Goal: Information Seeking & Learning: Learn about a topic

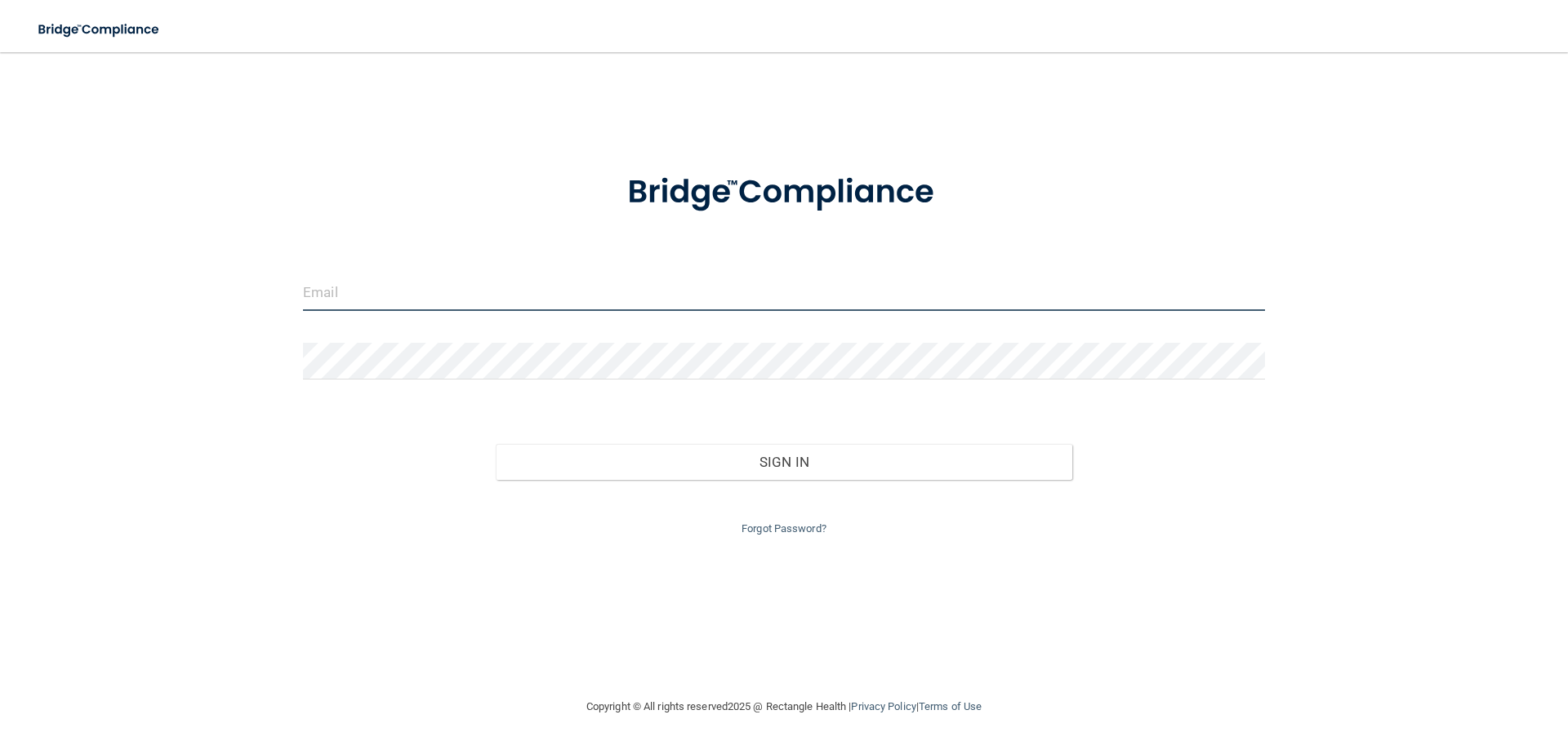
click at [471, 286] on input "email" at bounding box center [784, 292] width 962 height 37
type input "[EMAIL_ADDRESS][DOMAIN_NAME]"
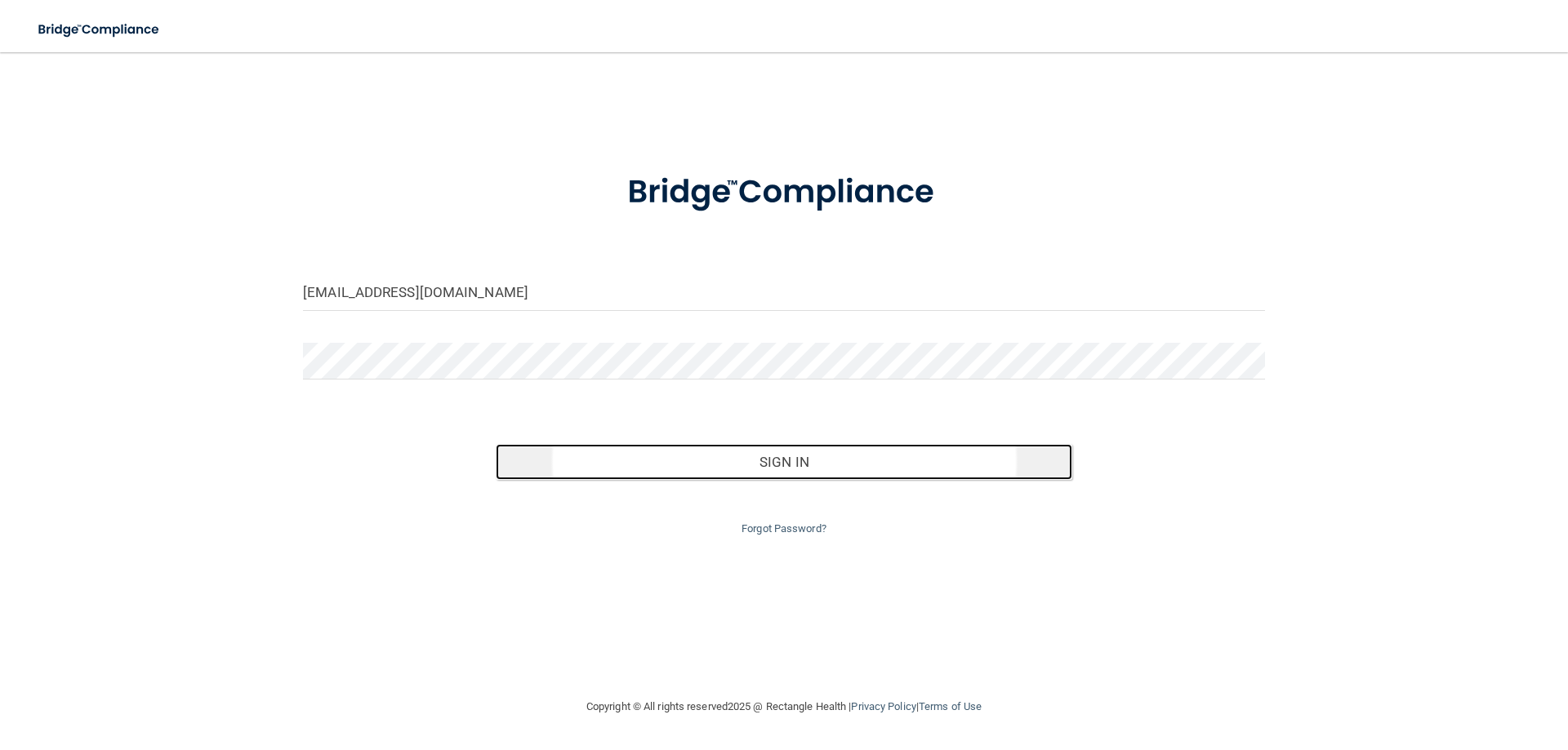
click at [700, 450] on button "Sign In" at bounding box center [784, 462] width 577 height 36
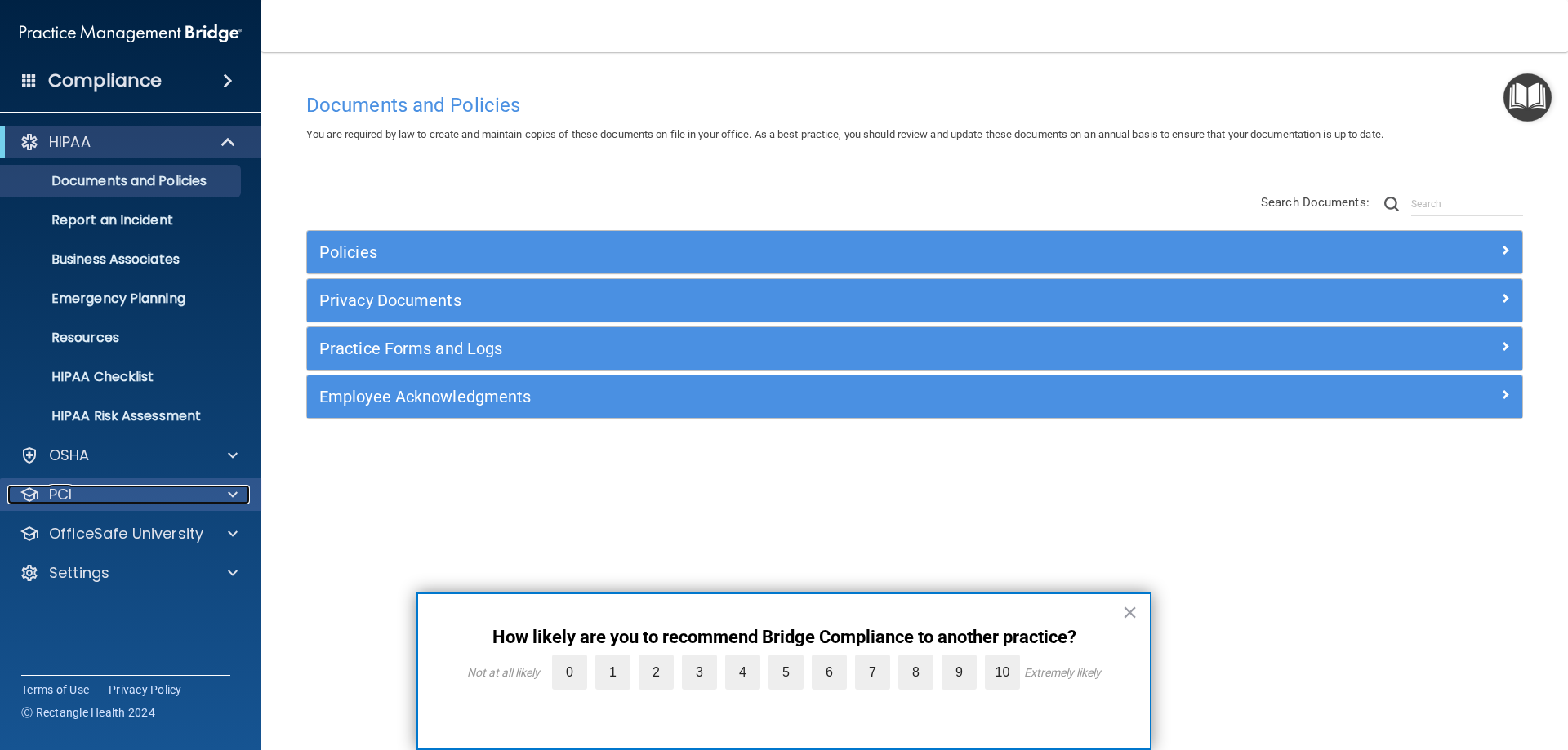
click at [152, 490] on div "PCI" at bounding box center [108, 495] width 202 height 20
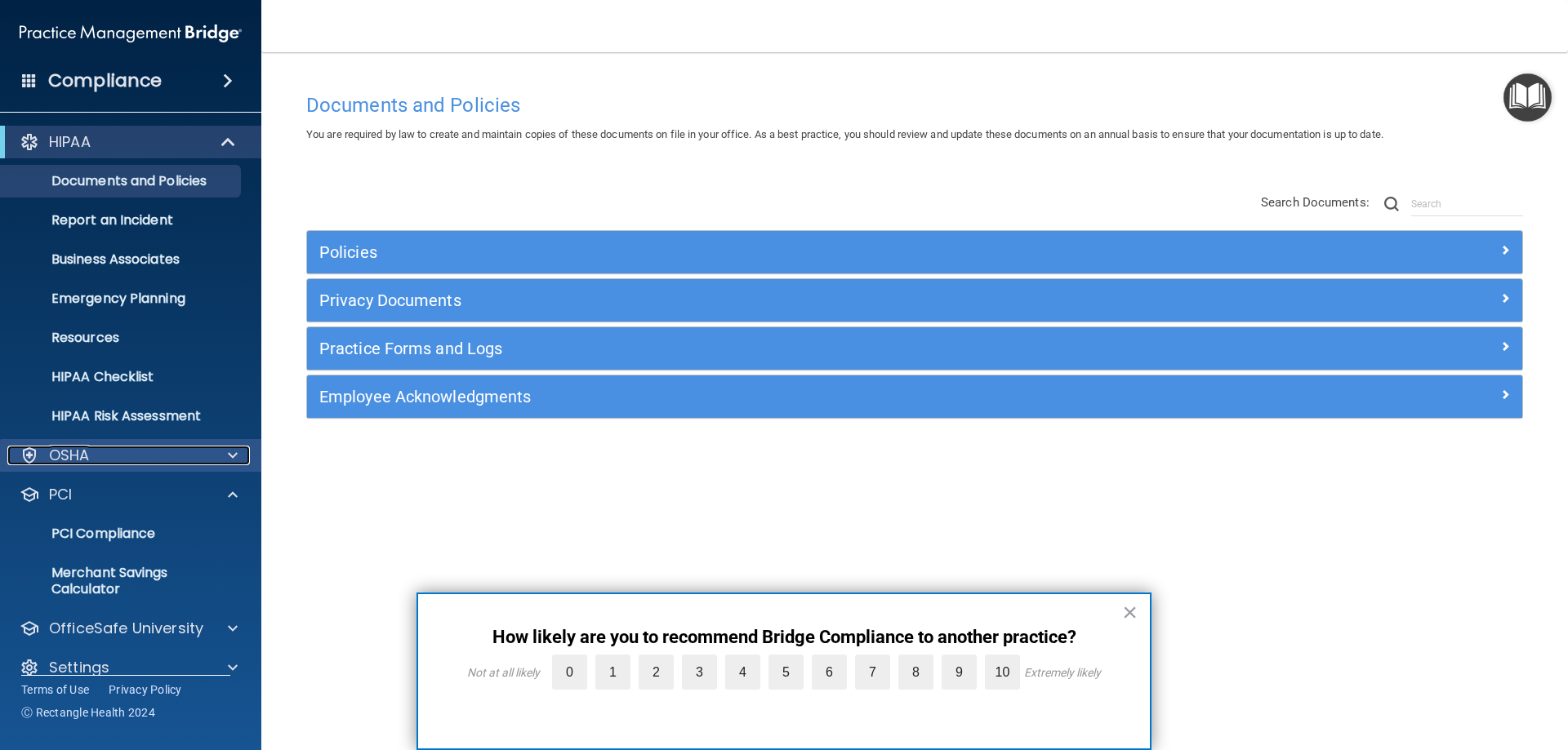
click at [142, 449] on div "OSHA" at bounding box center [108, 456] width 202 height 20
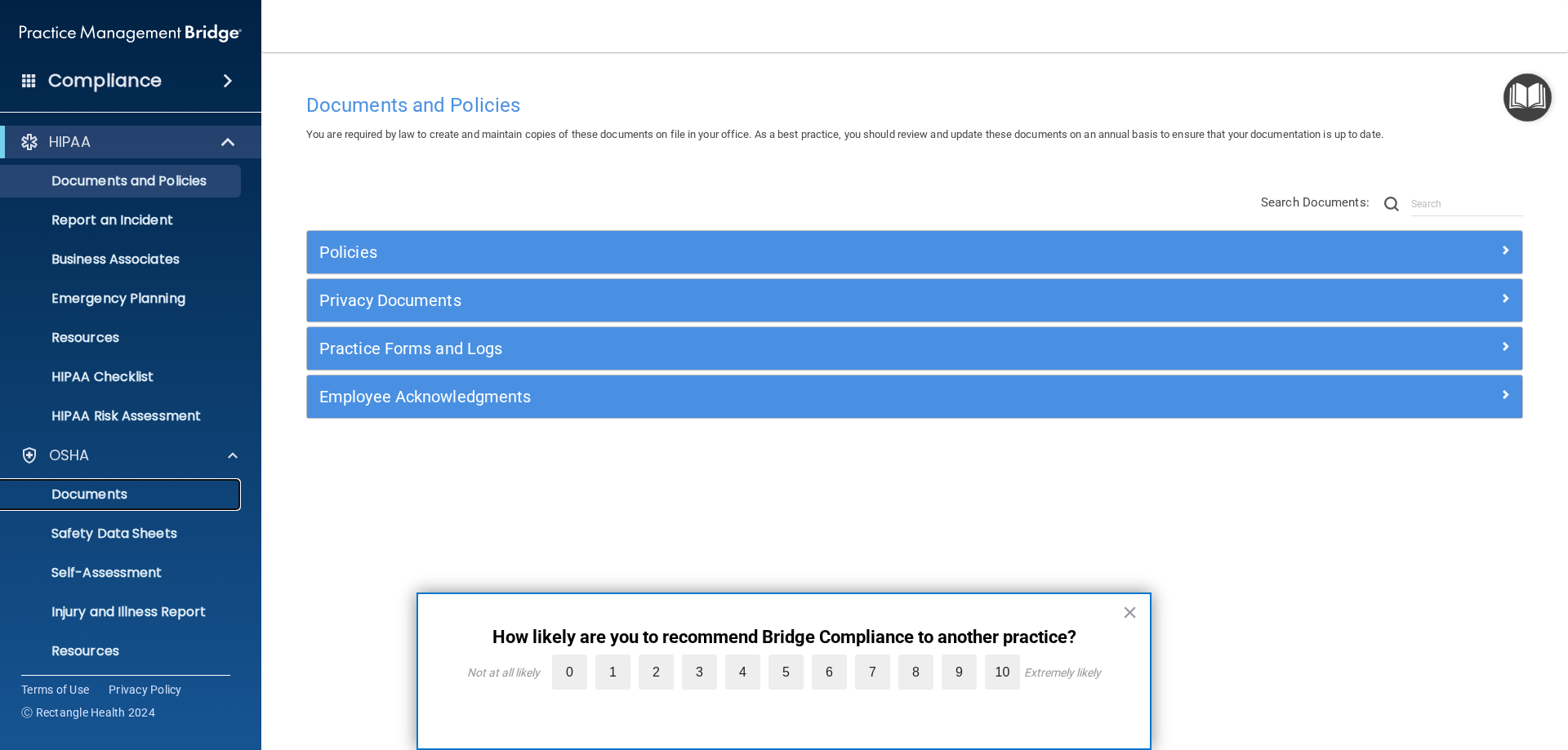
click at [120, 499] on p "Documents" at bounding box center [122, 494] width 223 height 17
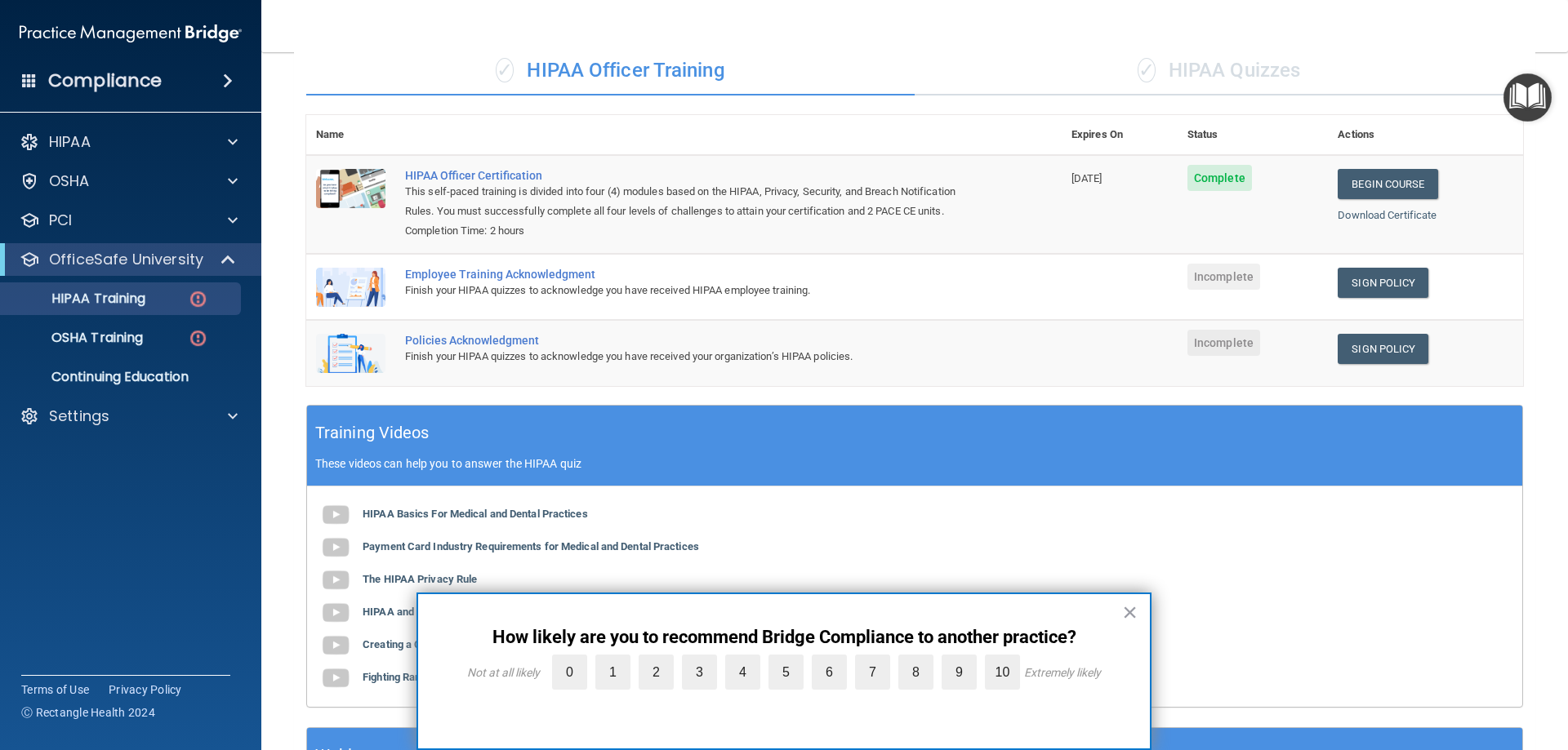
scroll to position [295, 0]
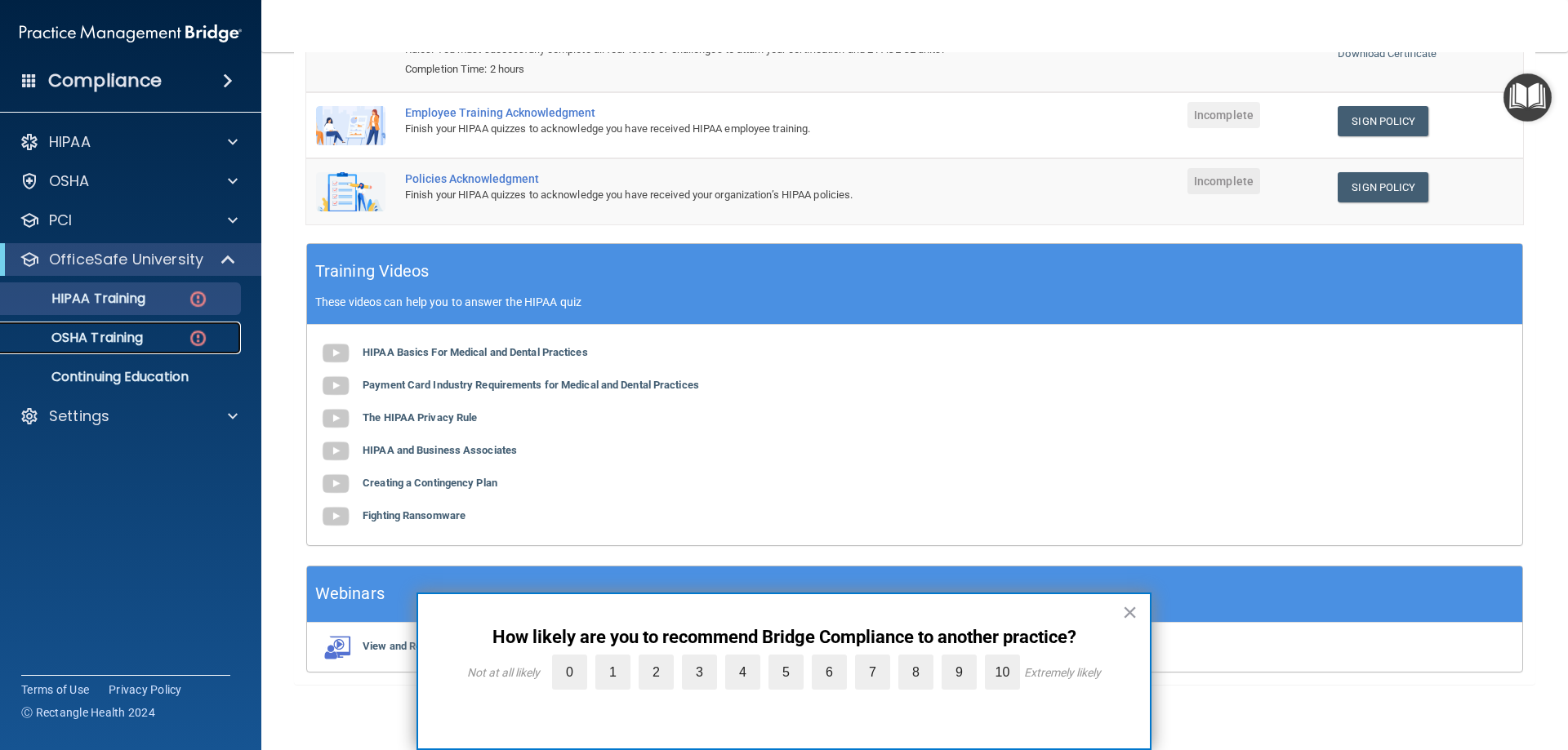
click at [124, 326] on link "OSHA Training" at bounding box center [112, 338] width 258 height 33
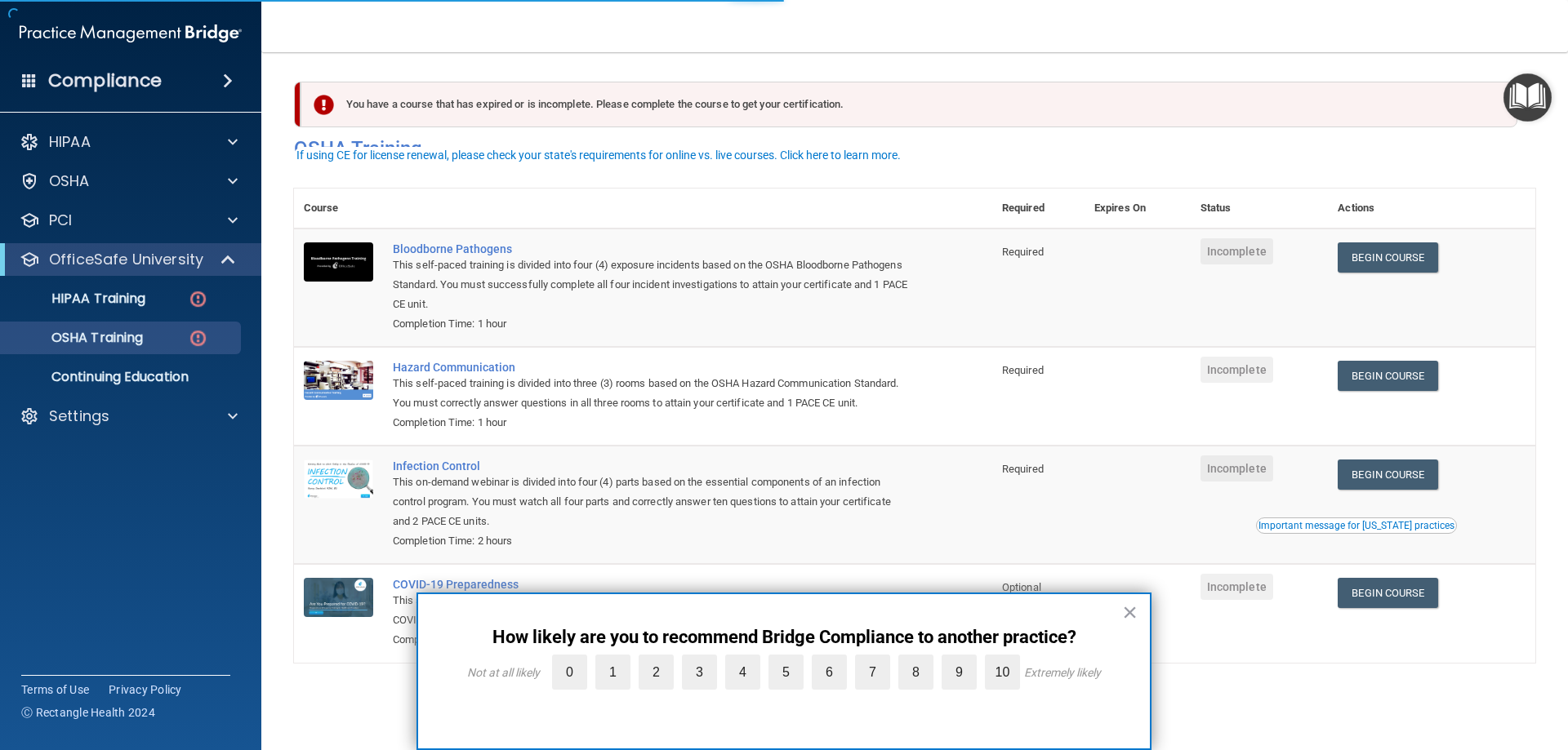
scroll to position [21, 0]
click at [1133, 621] on button "×" at bounding box center [1130, 612] width 16 height 26
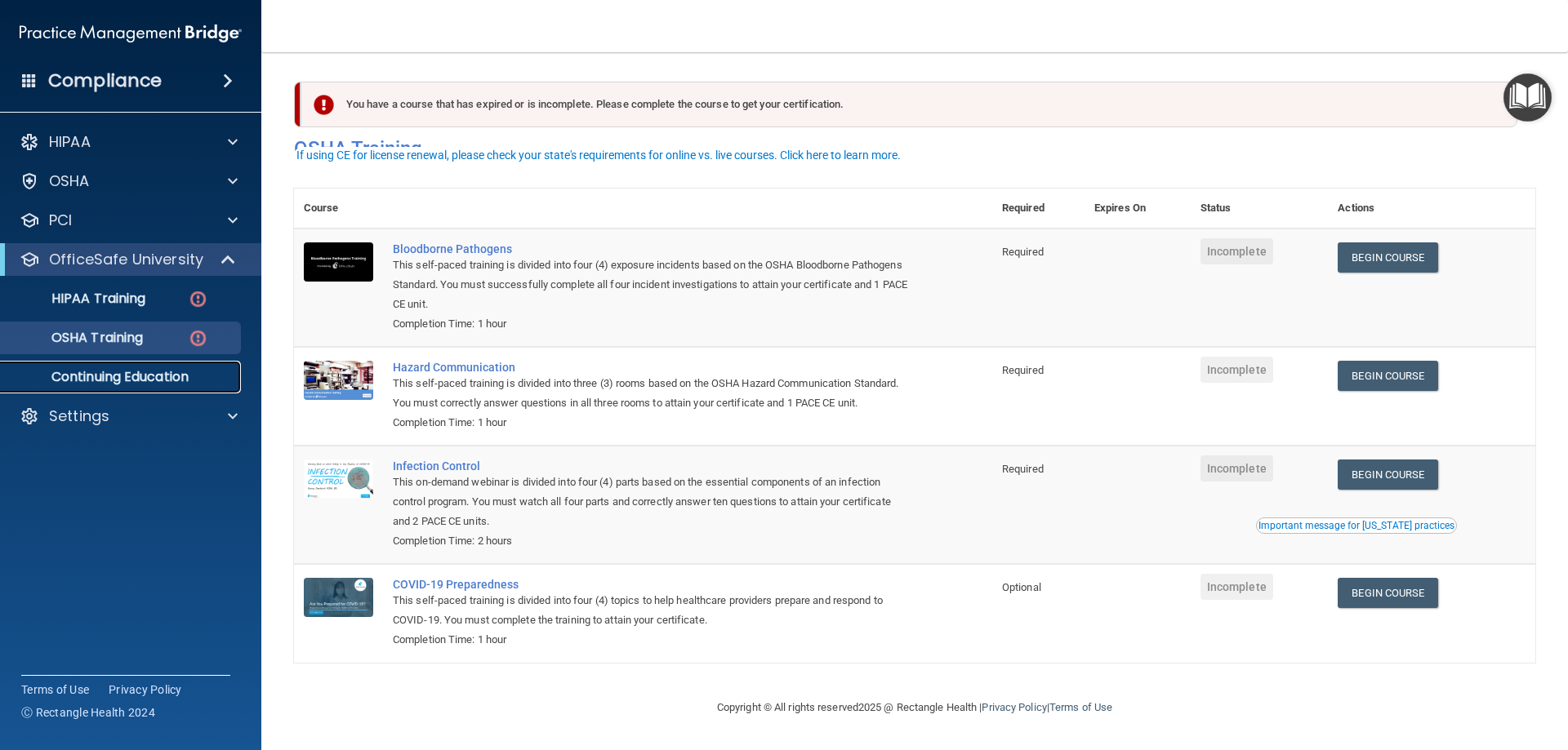
click at [125, 371] on p "Continuing Education" at bounding box center [122, 377] width 223 height 17
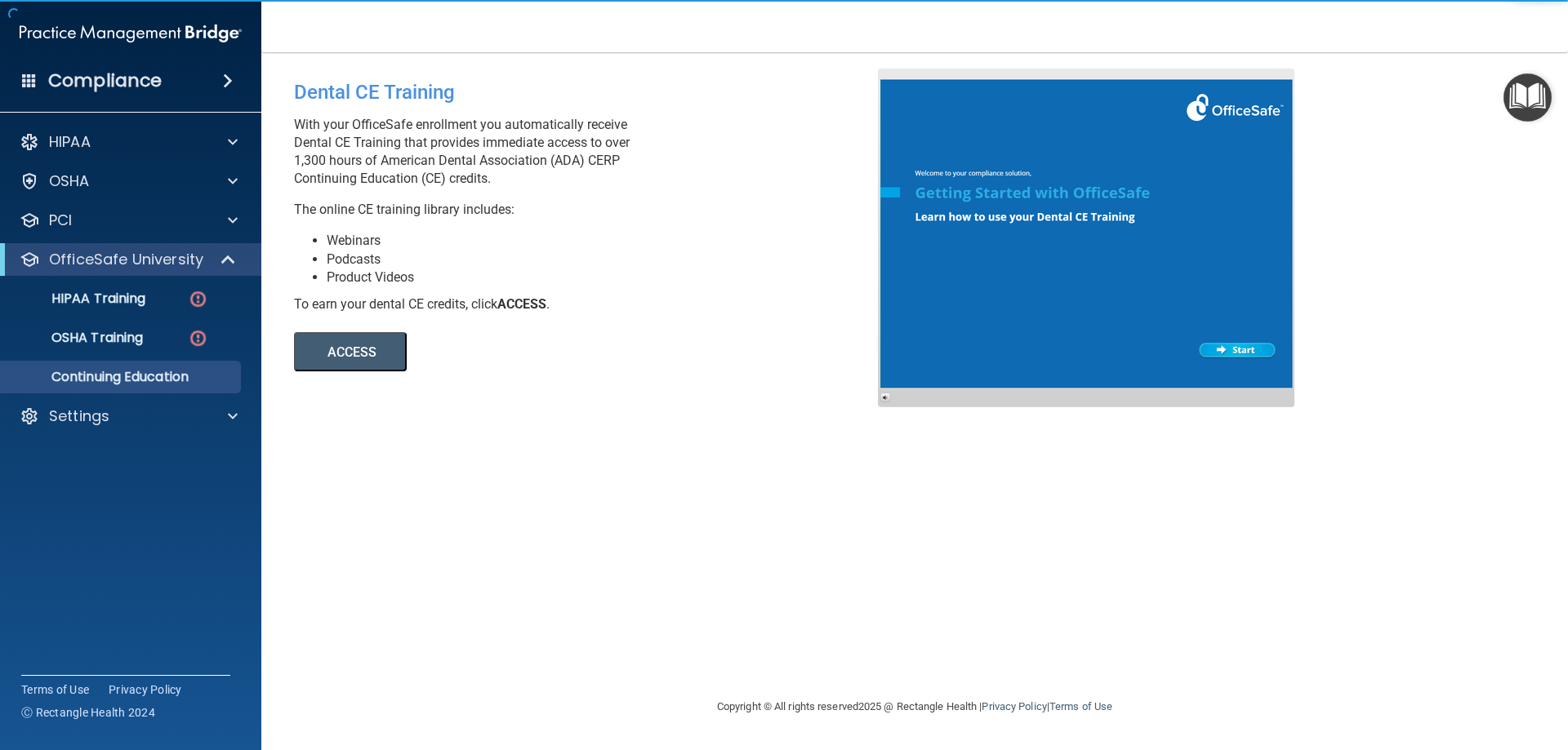
click at [346, 346] on button "ACCESS" at bounding box center [350, 352] width 112 height 39
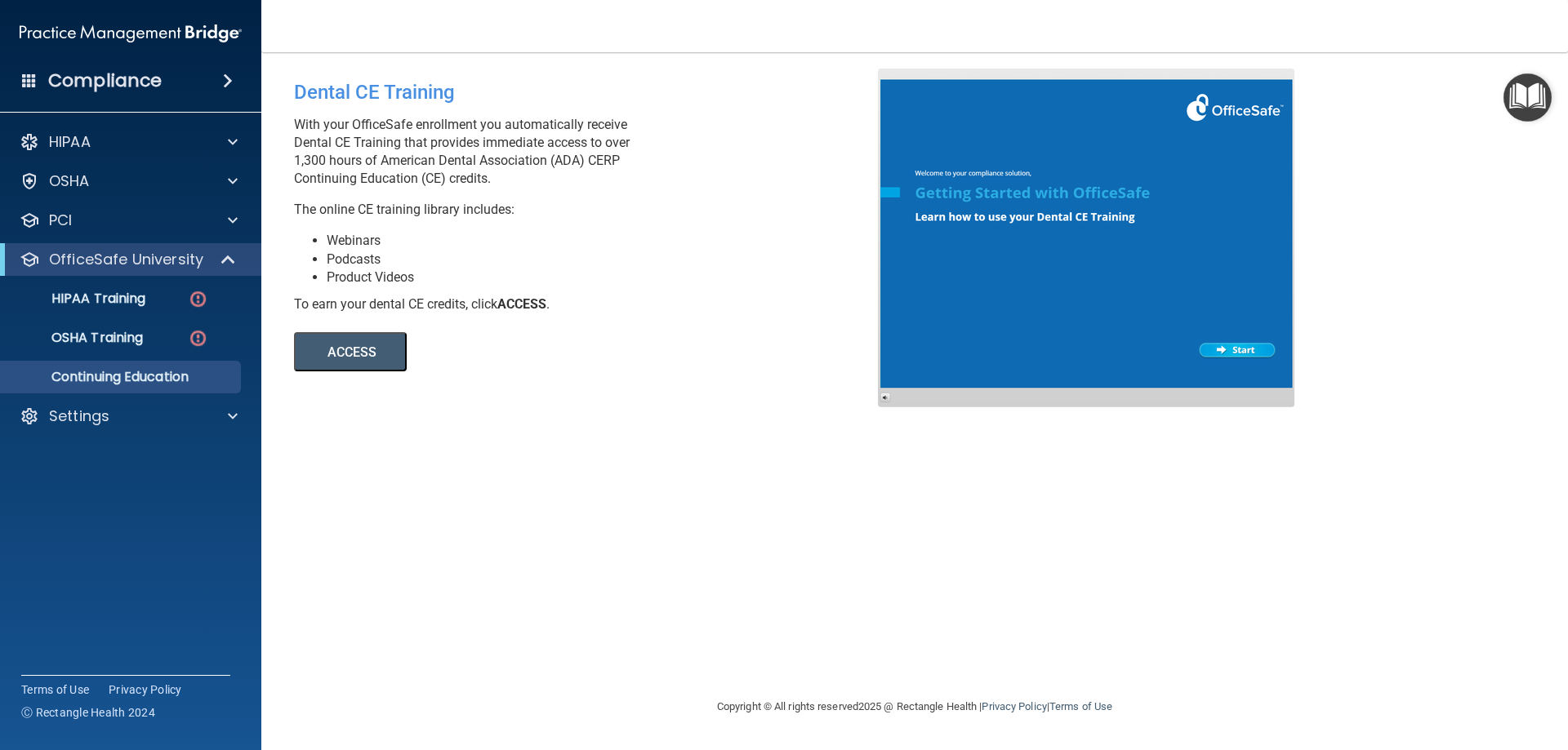
click at [342, 352] on button "ACCESS" at bounding box center [350, 352] width 112 height 39
